Goal: Task Accomplishment & Management: Manage account settings

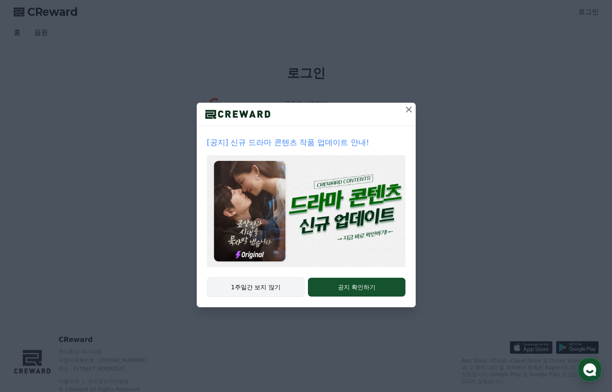
click at [247, 288] on button "1주일간 보지 않기" at bounding box center [256, 287] width 98 height 20
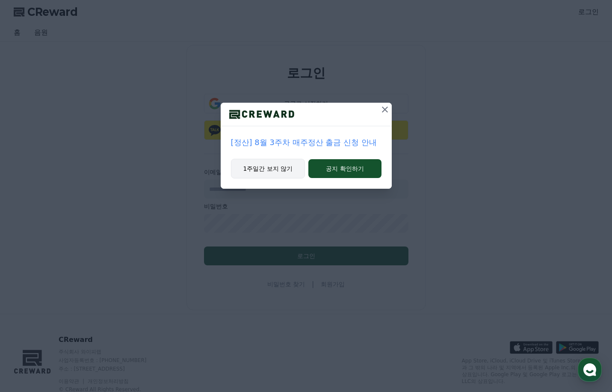
click at [258, 165] on button "1주일간 보지 않기" at bounding box center [268, 169] width 74 height 20
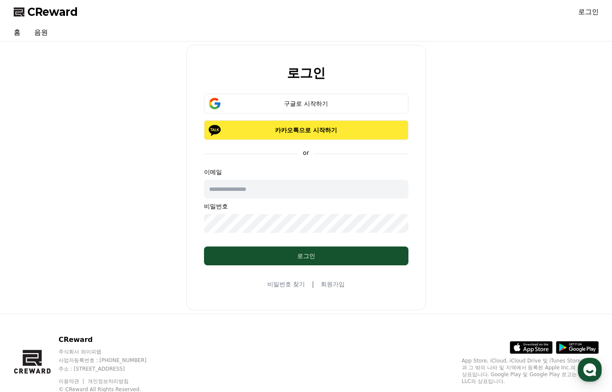
click at [308, 130] on p "카카오톡으로 시작하기" at bounding box center [306, 130] width 180 height 9
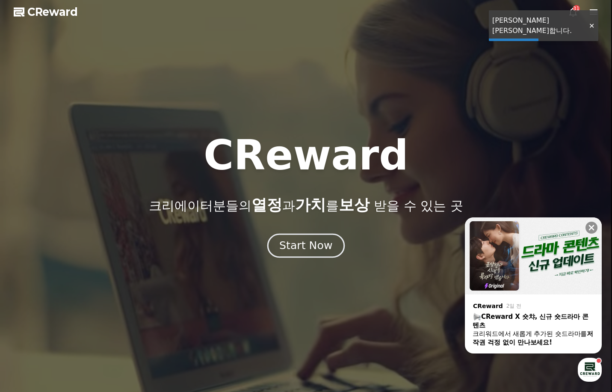
click at [303, 244] on div "Start Now" at bounding box center [305, 245] width 53 height 15
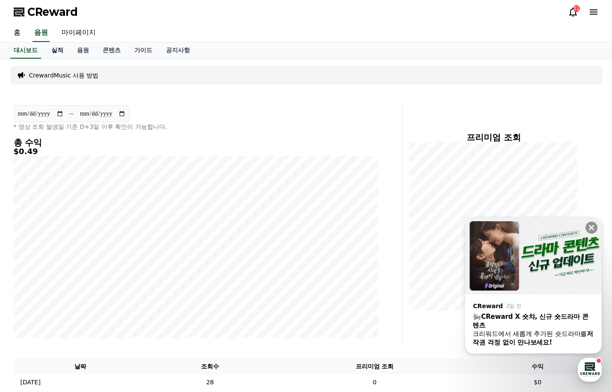
click at [59, 50] on link "실적" at bounding box center [57, 50] width 26 height 16
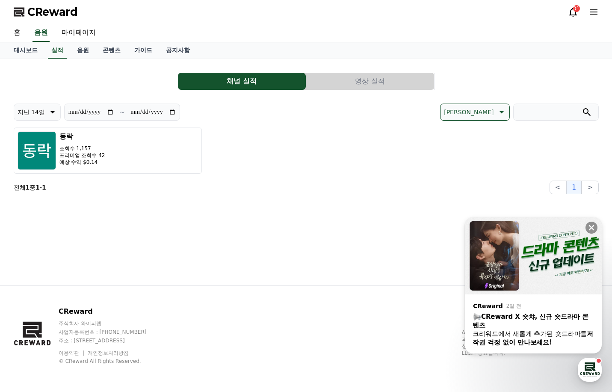
click at [361, 80] on button "영상 실적" at bounding box center [370, 81] width 128 height 17
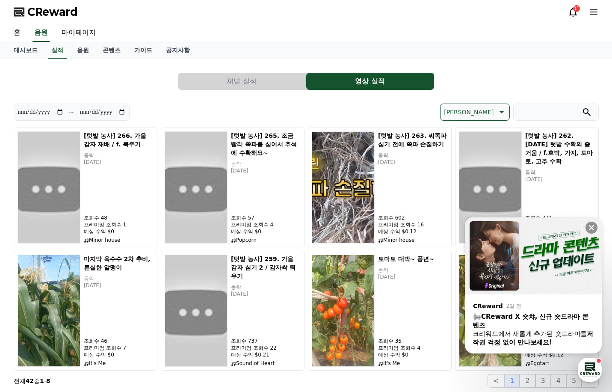
scroll to position [43, 0]
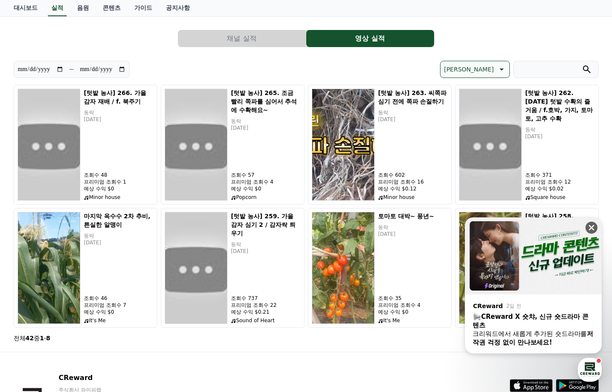
click at [592, 229] on icon at bounding box center [591, 227] width 9 height 9
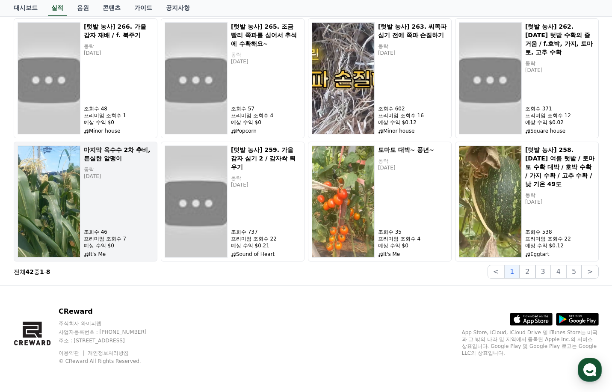
scroll to position [66, 0]
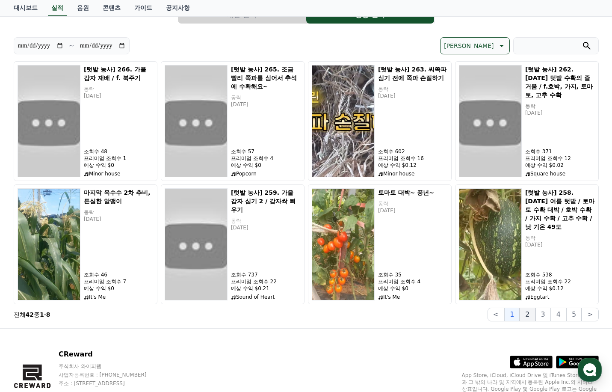
click at [526, 315] on button "2" at bounding box center [526, 314] width 15 height 14
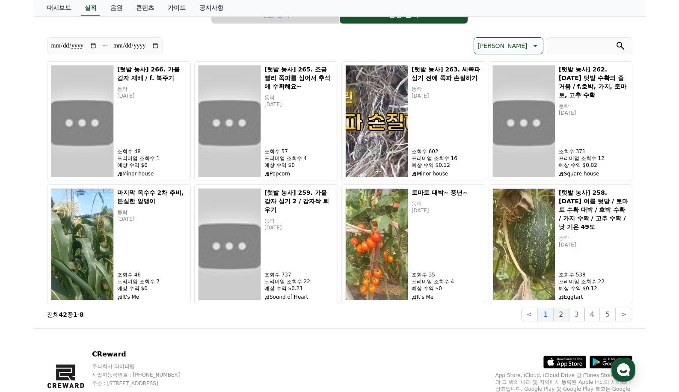
scroll to position [0, 0]
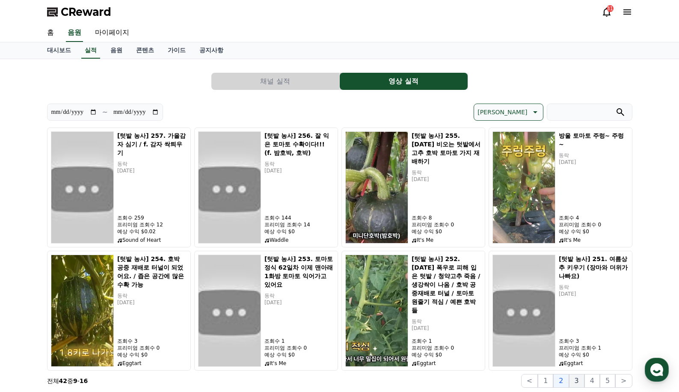
click at [575, 381] on button "3" at bounding box center [576, 381] width 15 height 14
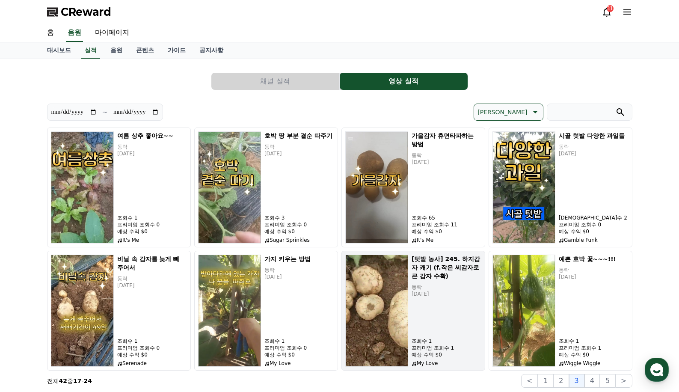
scroll to position [43, 0]
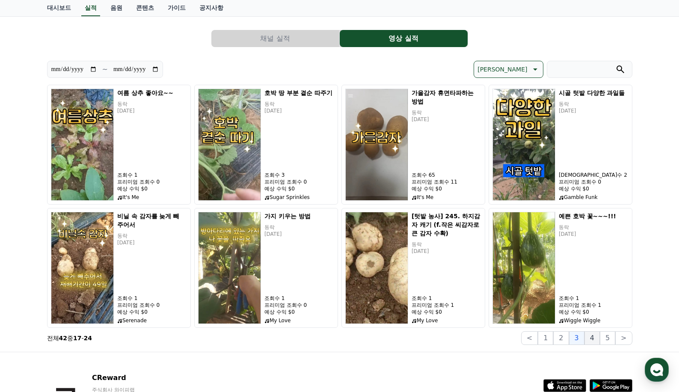
click at [590, 339] on button "4" at bounding box center [591, 338] width 15 height 14
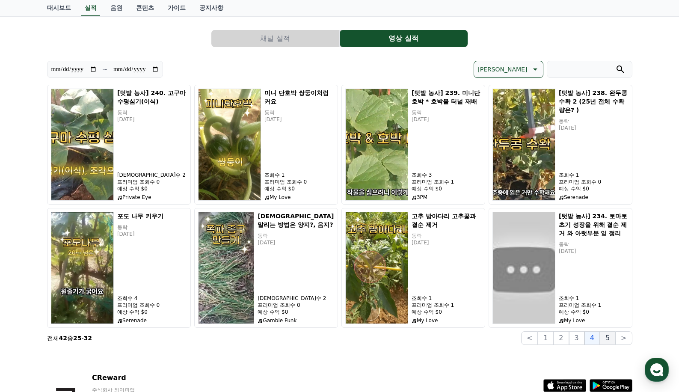
click at [607, 337] on button "5" at bounding box center [606, 338] width 15 height 14
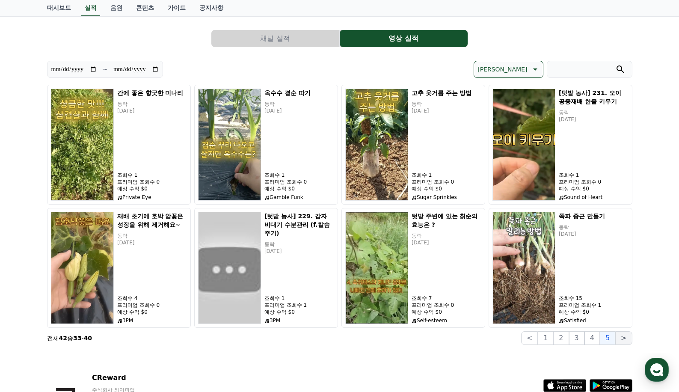
click at [611, 338] on button ">" at bounding box center [623, 338] width 17 height 14
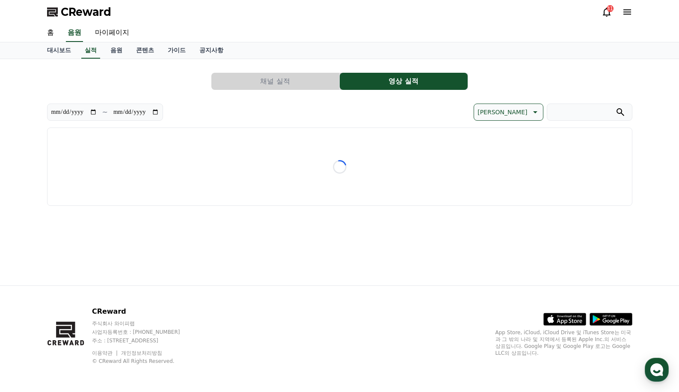
scroll to position [0, 0]
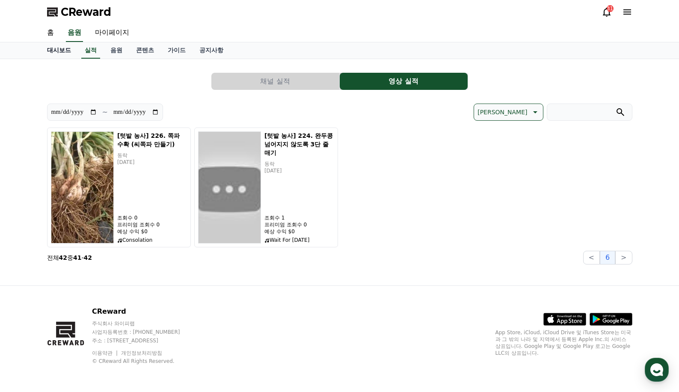
click at [59, 50] on link "대시보드" at bounding box center [59, 50] width 38 height 16
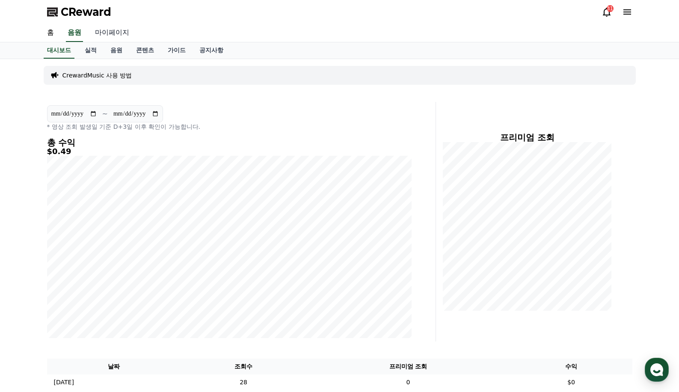
click at [117, 31] on link "마이페이지" at bounding box center [112, 33] width 48 height 18
select select "**********"
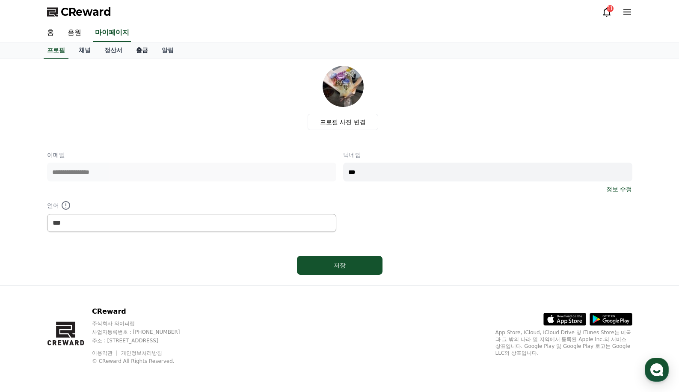
click at [142, 50] on link "출금" at bounding box center [142, 50] width 26 height 16
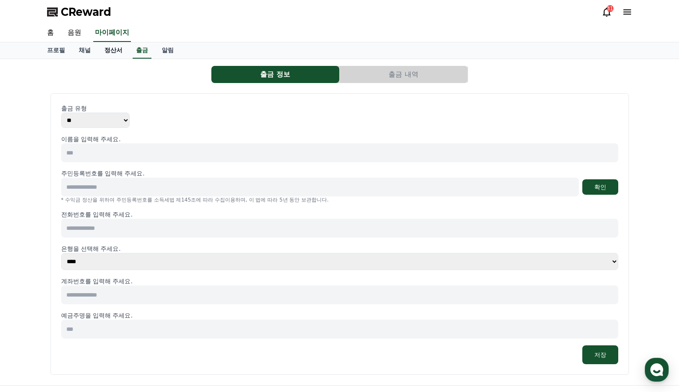
click at [121, 51] on link "정산서" at bounding box center [113, 50] width 32 height 16
